Goal: Transaction & Acquisition: Purchase product/service

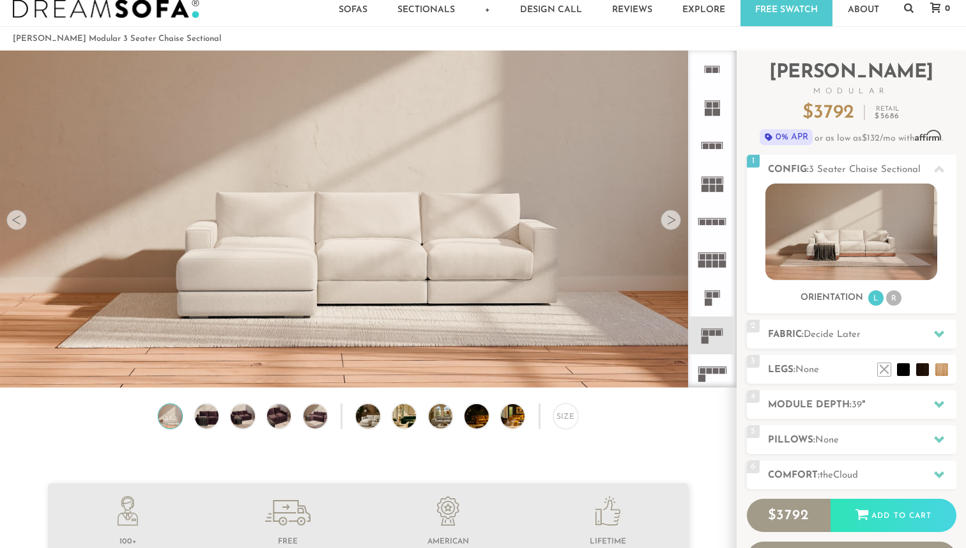
scroll to position [32, 0]
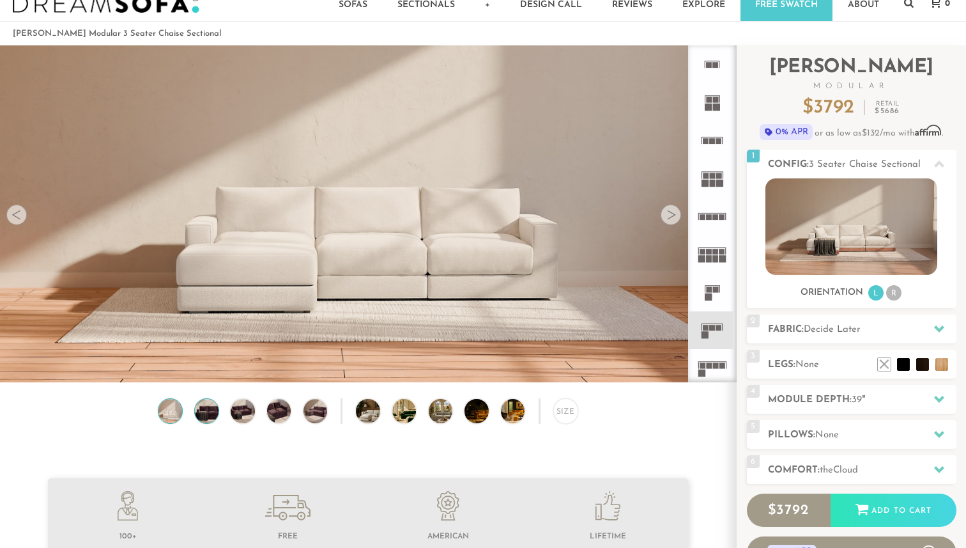
click at [210, 419] on img at bounding box center [206, 411] width 29 height 24
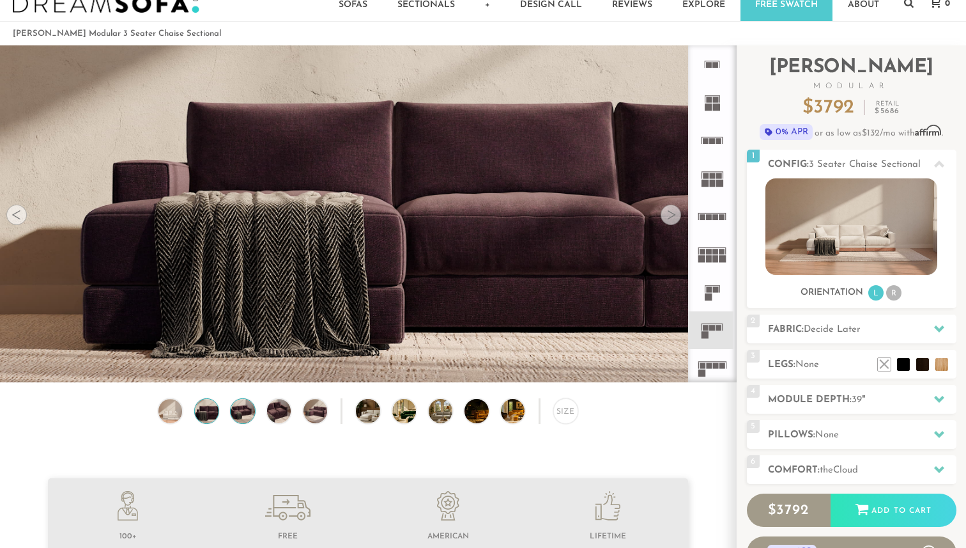
click at [238, 416] on img at bounding box center [242, 411] width 29 height 24
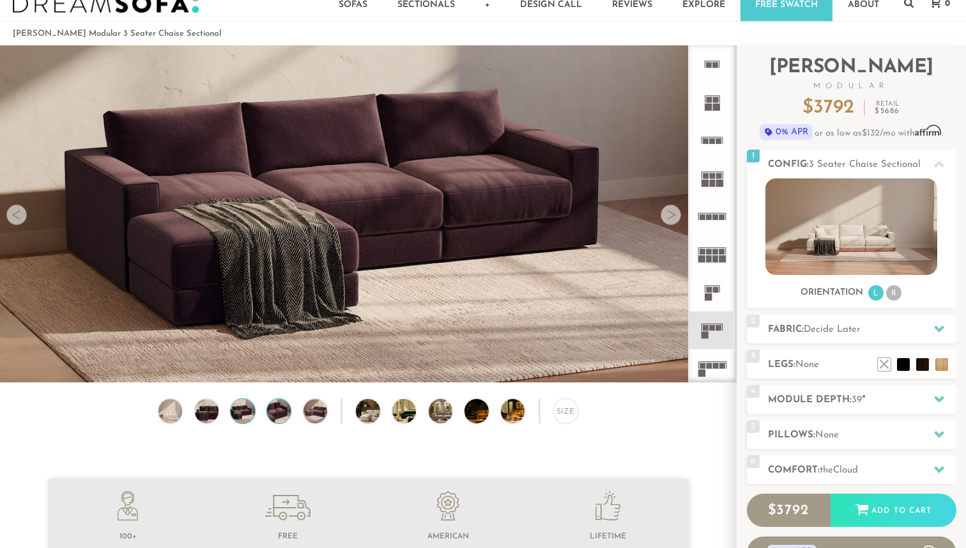
click at [275, 408] on img at bounding box center [279, 411] width 29 height 24
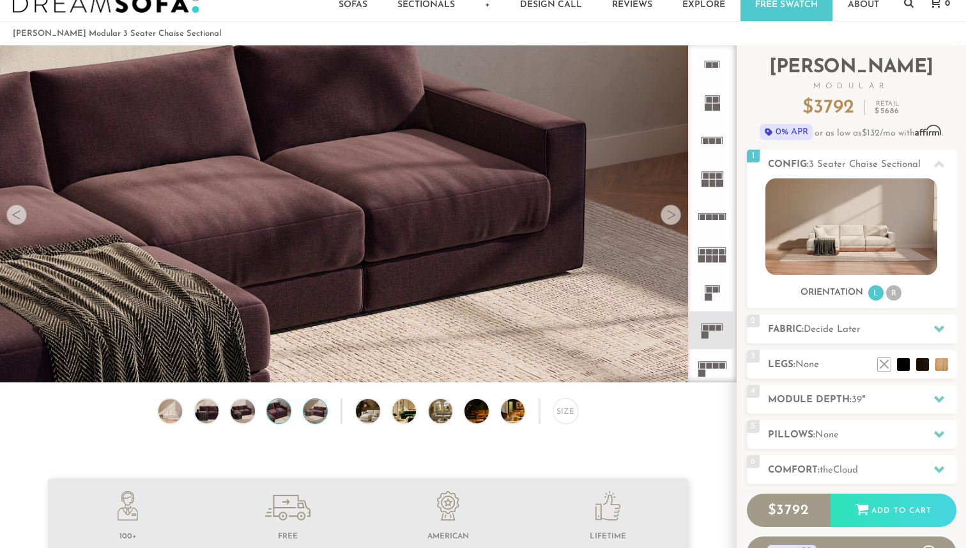
click at [308, 407] on img at bounding box center [315, 411] width 29 height 24
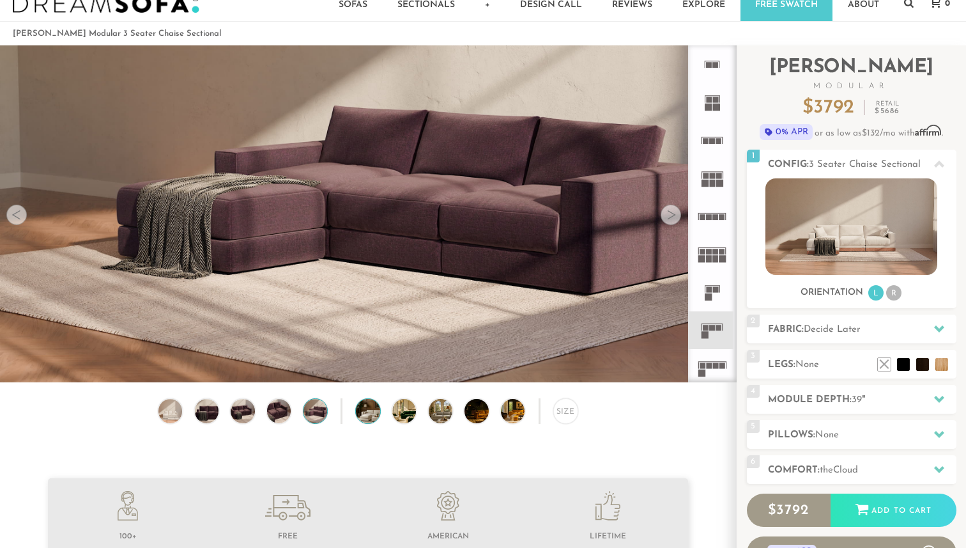
click at [368, 399] on img at bounding box center [377, 411] width 43 height 24
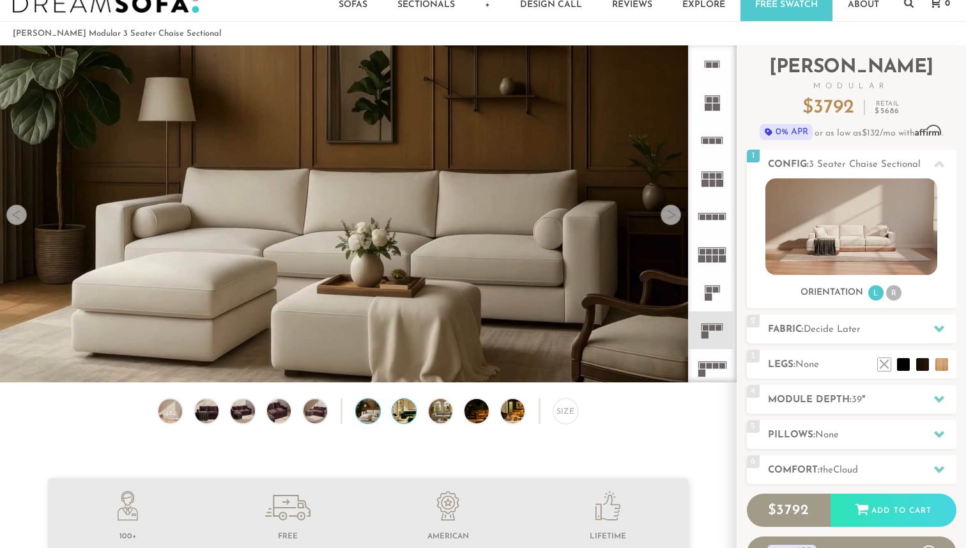
click at [408, 409] on img at bounding box center [413, 411] width 43 height 24
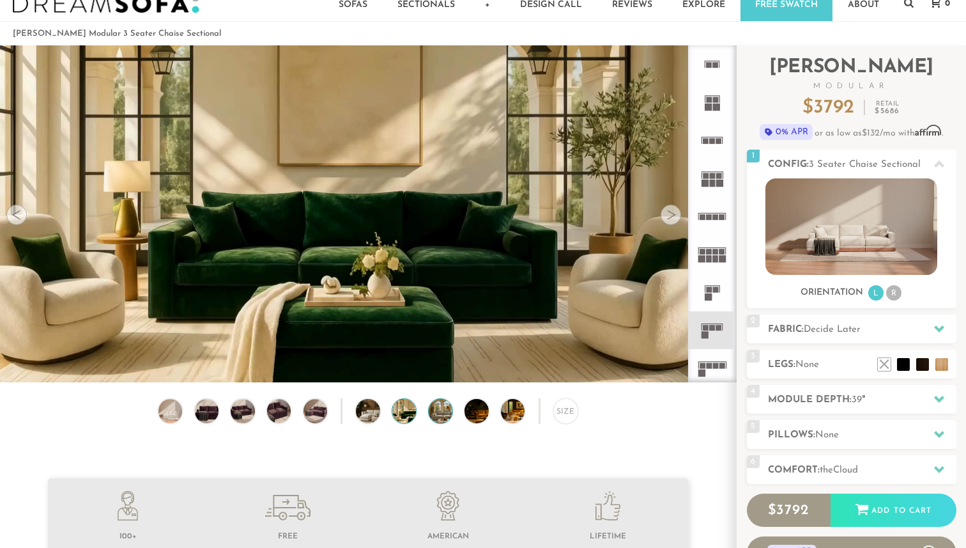
click at [443, 411] on img at bounding box center [450, 411] width 43 height 24
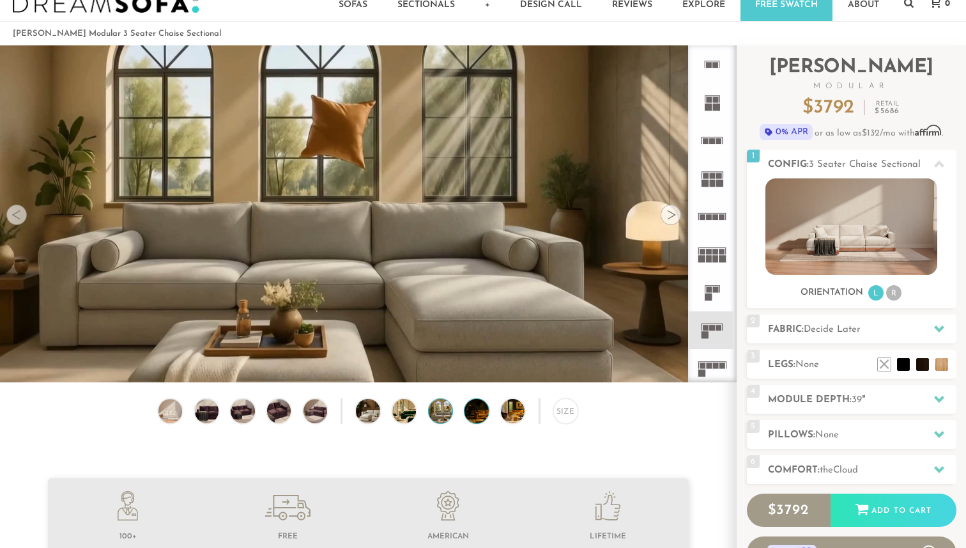
click at [488, 413] on img at bounding box center [486, 411] width 43 height 24
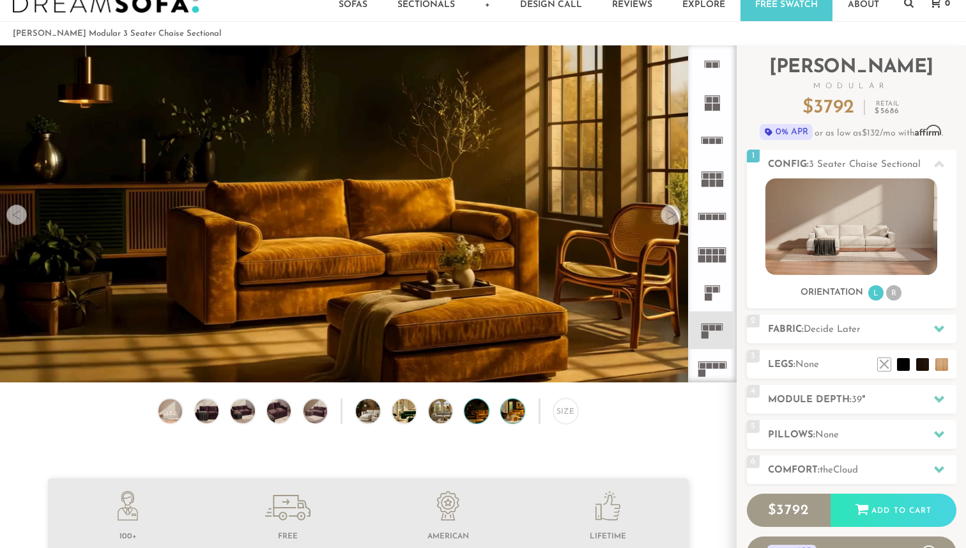
click at [525, 409] on div at bounding box center [512, 410] width 25 height 25
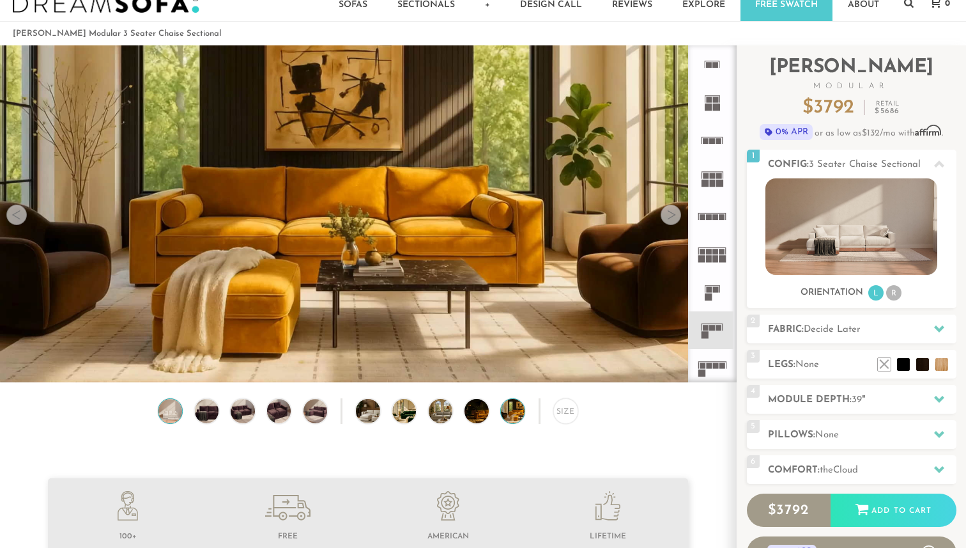
click at [164, 418] on img at bounding box center [170, 411] width 29 height 24
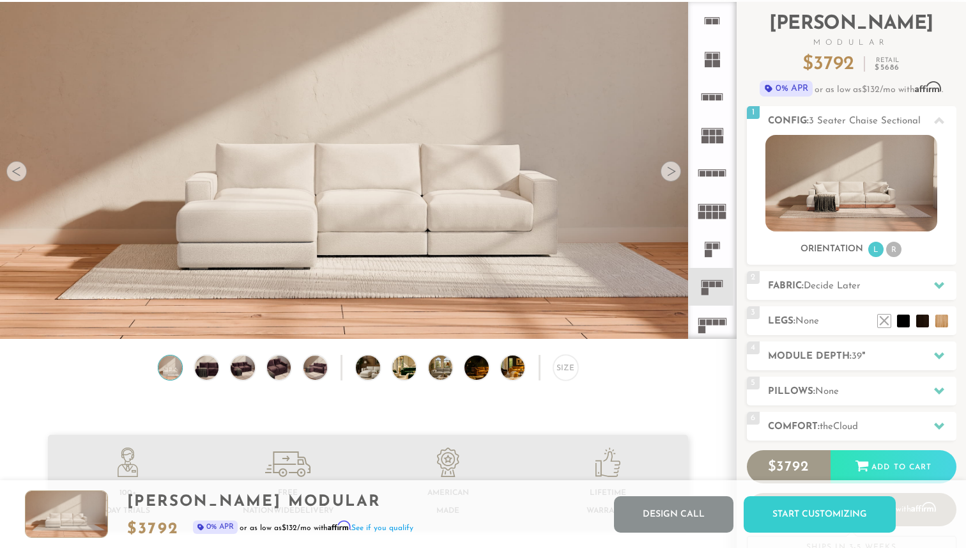
scroll to position [93, 0]
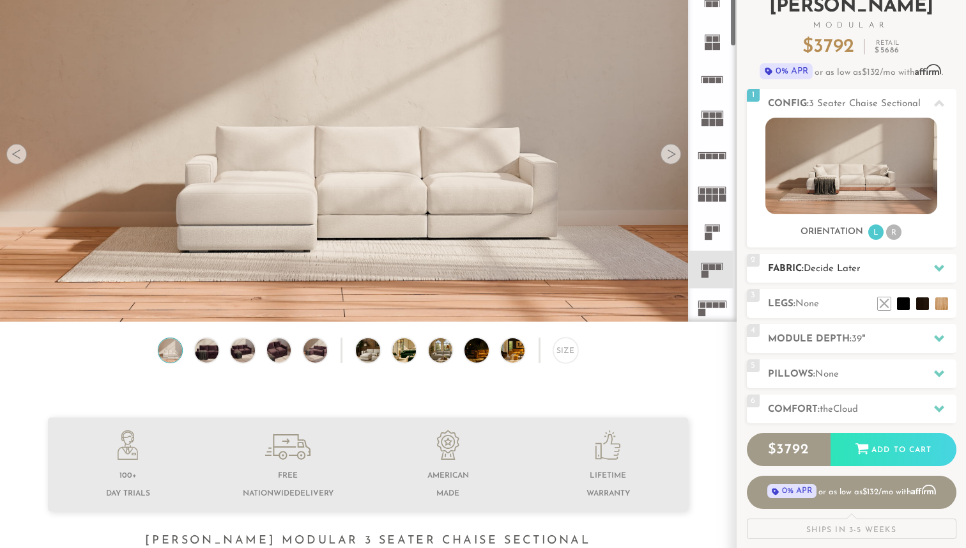
click at [815, 254] on div "2 Fabric: Decide Later" at bounding box center [852, 268] width 210 height 29
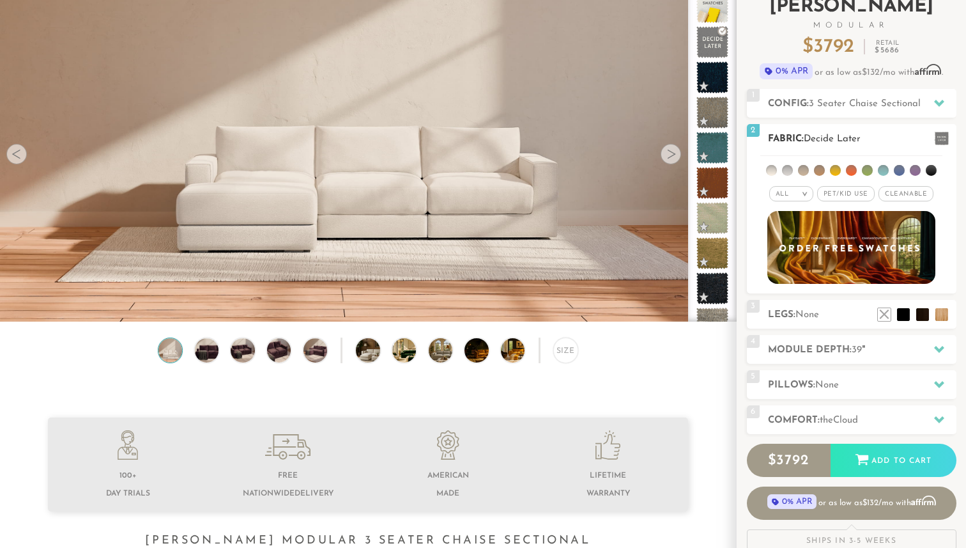
click at [853, 189] on span "Pet/Kid Use x" at bounding box center [846, 193] width 58 height 15
click at [902, 183] on div "All > All Tier Family Popular Luxury" at bounding box center [852, 178] width 210 height 50
click at [913, 196] on span "Cleanable x" at bounding box center [910, 193] width 55 height 15
click at [940, 314] on li at bounding box center [922, 295] width 51 height 51
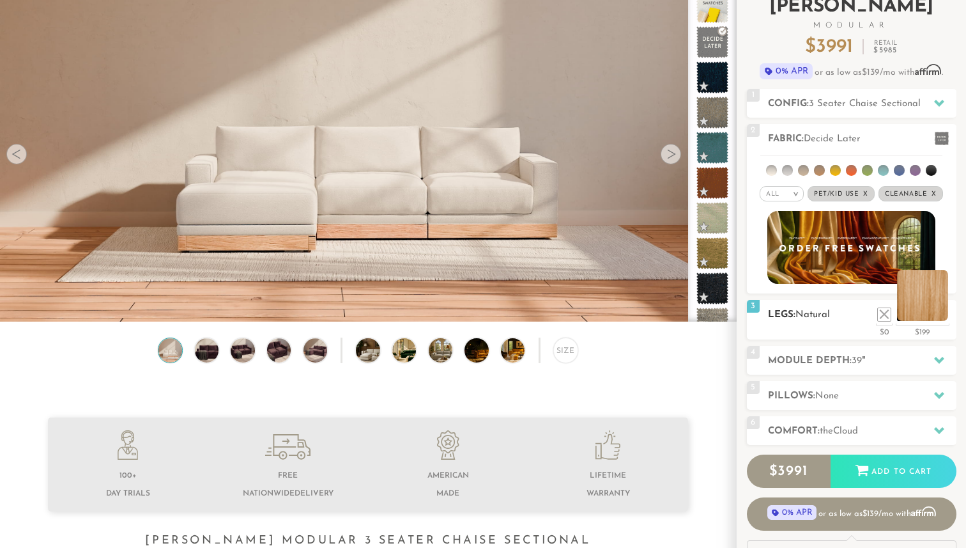
click at [930, 314] on li at bounding box center [922, 295] width 51 height 51
click at [922, 313] on li at bounding box center [903, 295] width 51 height 51
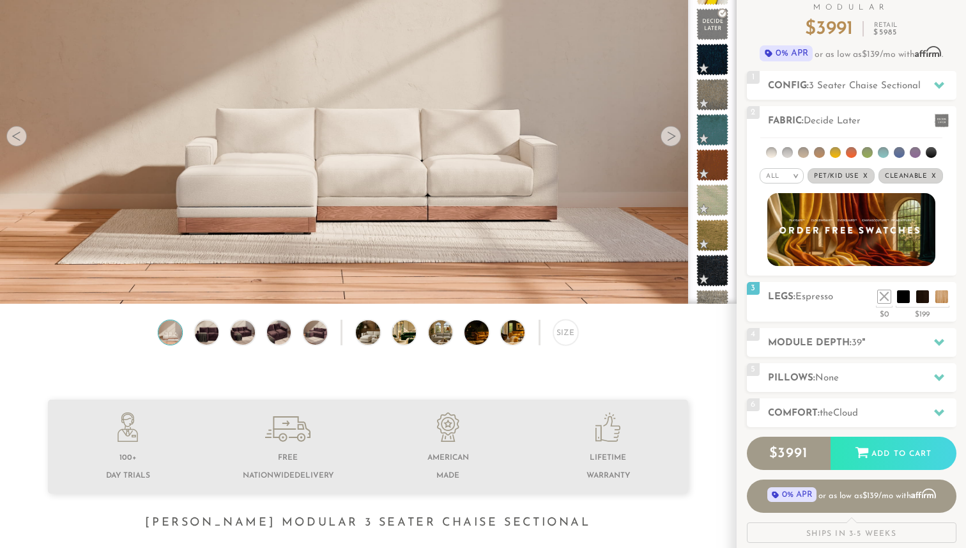
scroll to position [112, 0]
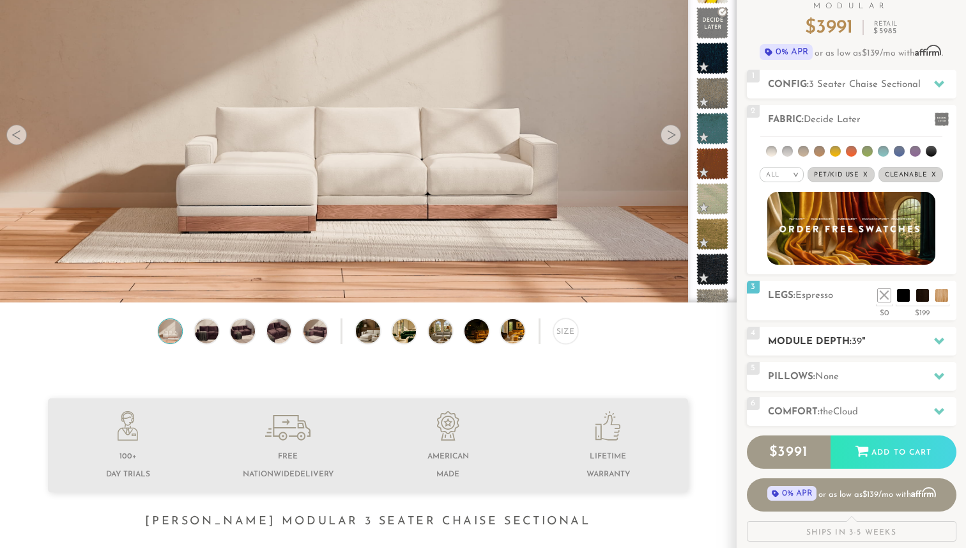
click at [862, 344] on span "39" at bounding box center [857, 342] width 10 height 10
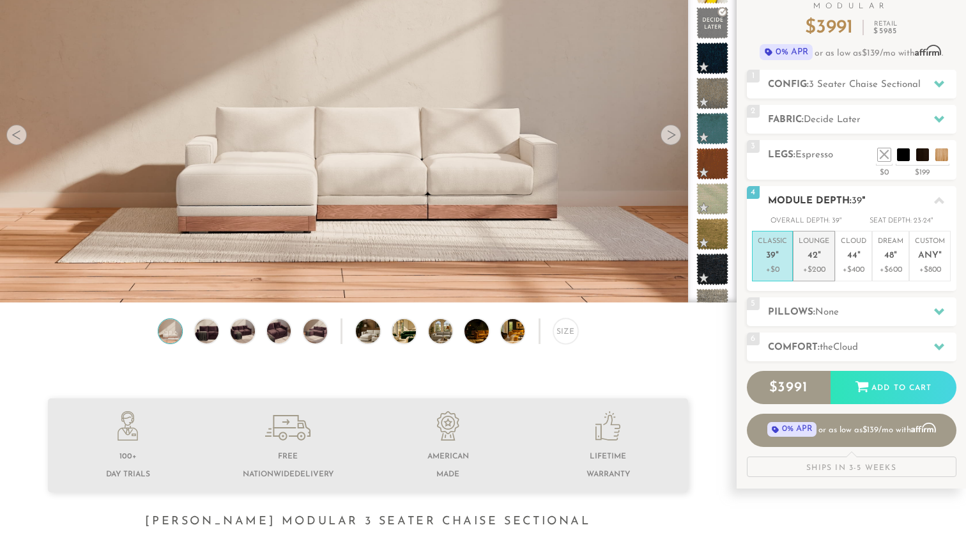
click at [826, 262] on p "Lounge 42 "" at bounding box center [814, 249] width 31 height 27
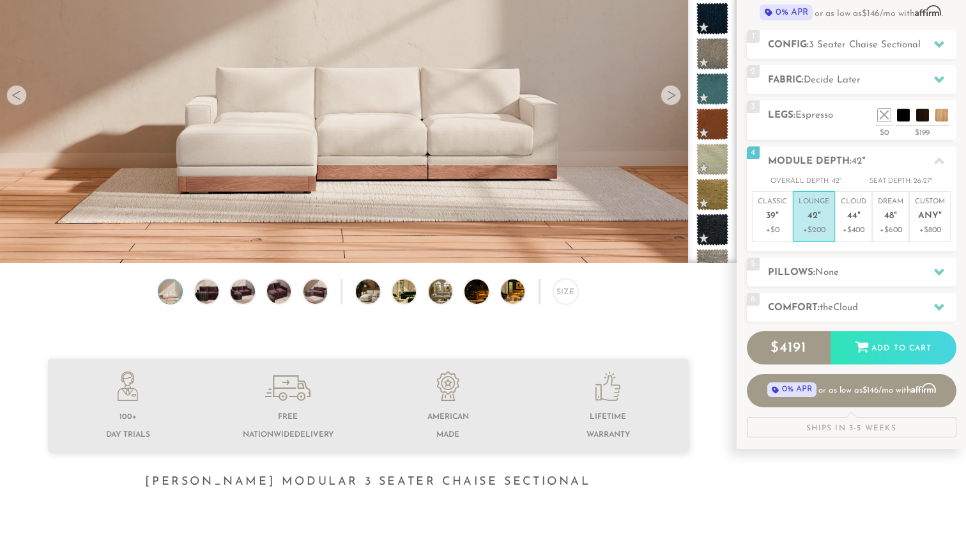
scroll to position [167, 0]
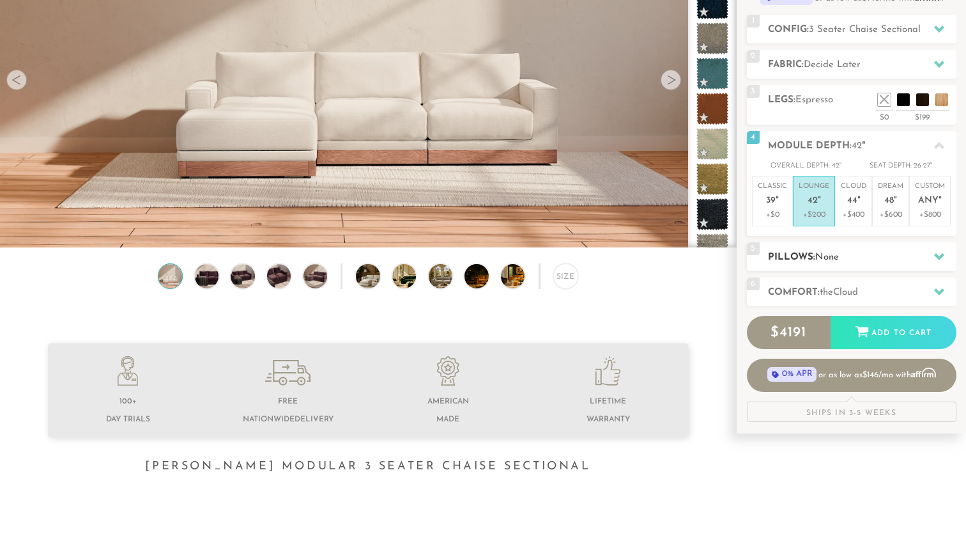
click at [819, 259] on span "None" at bounding box center [828, 257] width 24 height 10
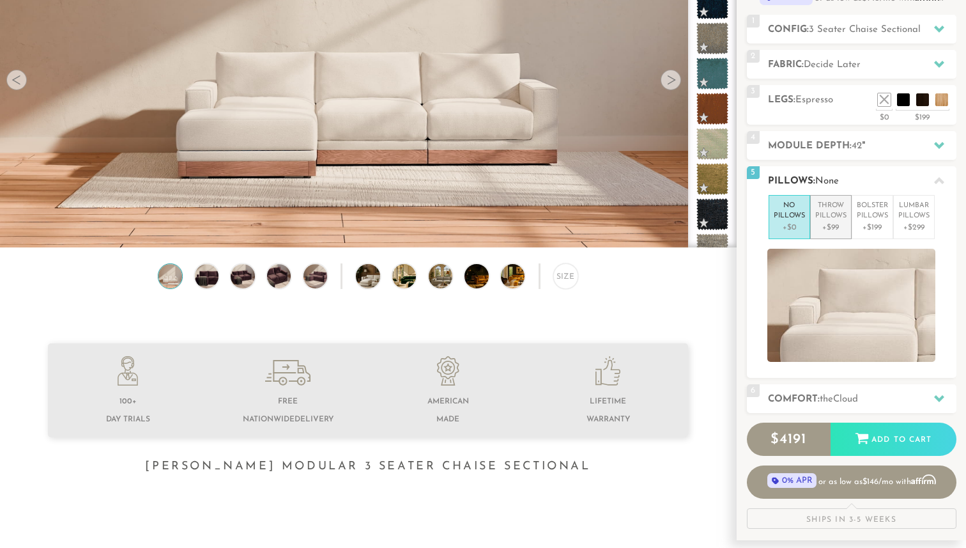
click at [834, 228] on p "+$99" at bounding box center [831, 228] width 31 height 12
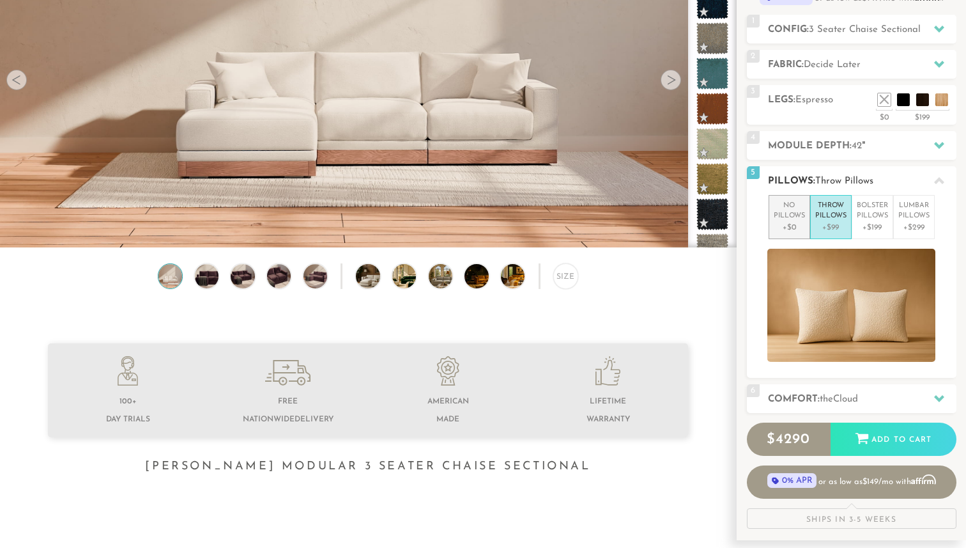
click at [794, 235] on li "No Pillows +$0" at bounding box center [790, 217] width 42 height 44
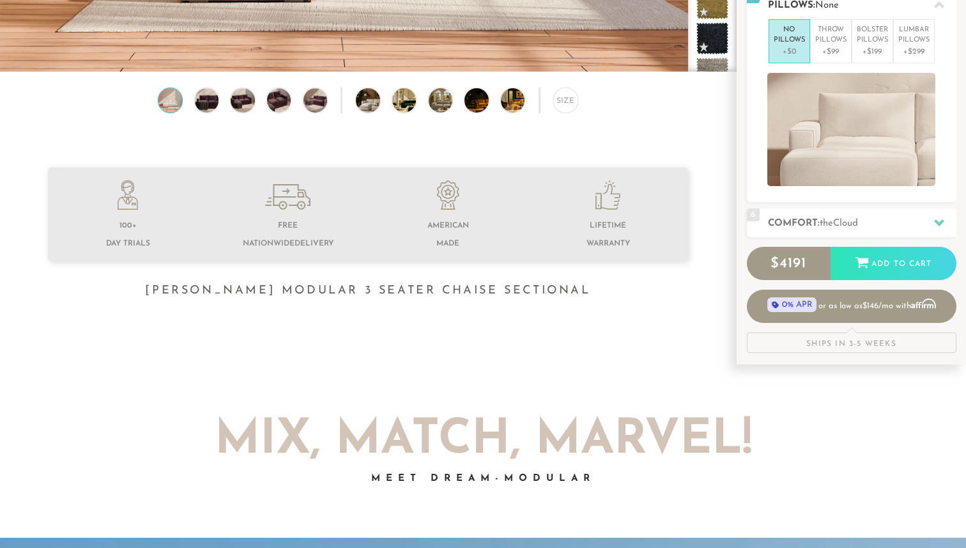
scroll to position [363, 0]
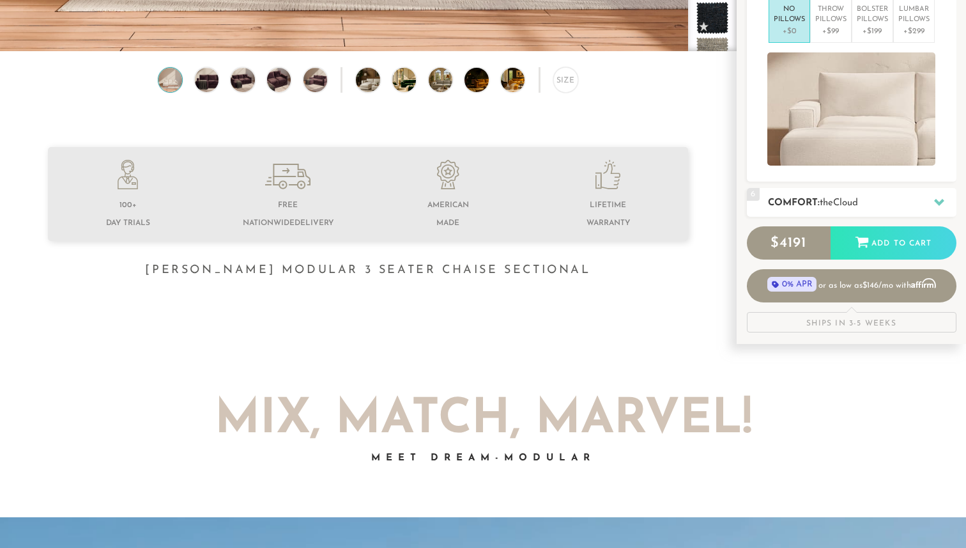
click at [798, 205] on h2 "Comfort: the Cloud" at bounding box center [862, 203] width 189 height 15
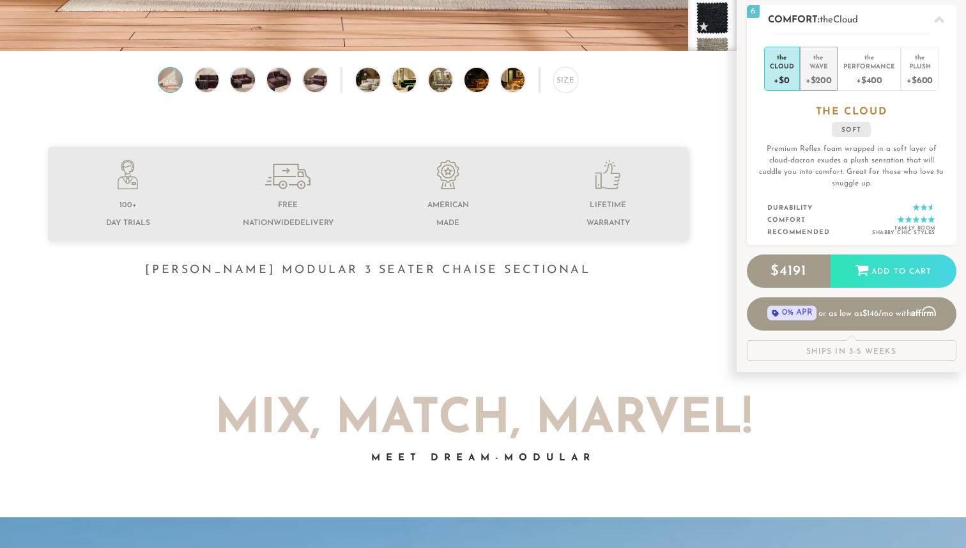
click at [816, 73] on div "+$200" at bounding box center [819, 79] width 26 height 19
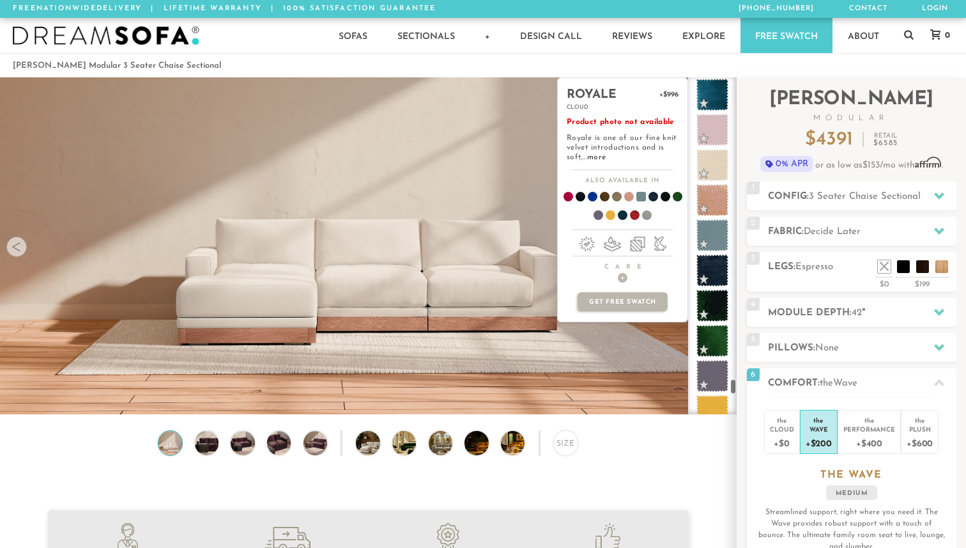
scroll to position [7125, 0]
